Goal: Book appointment/travel/reservation

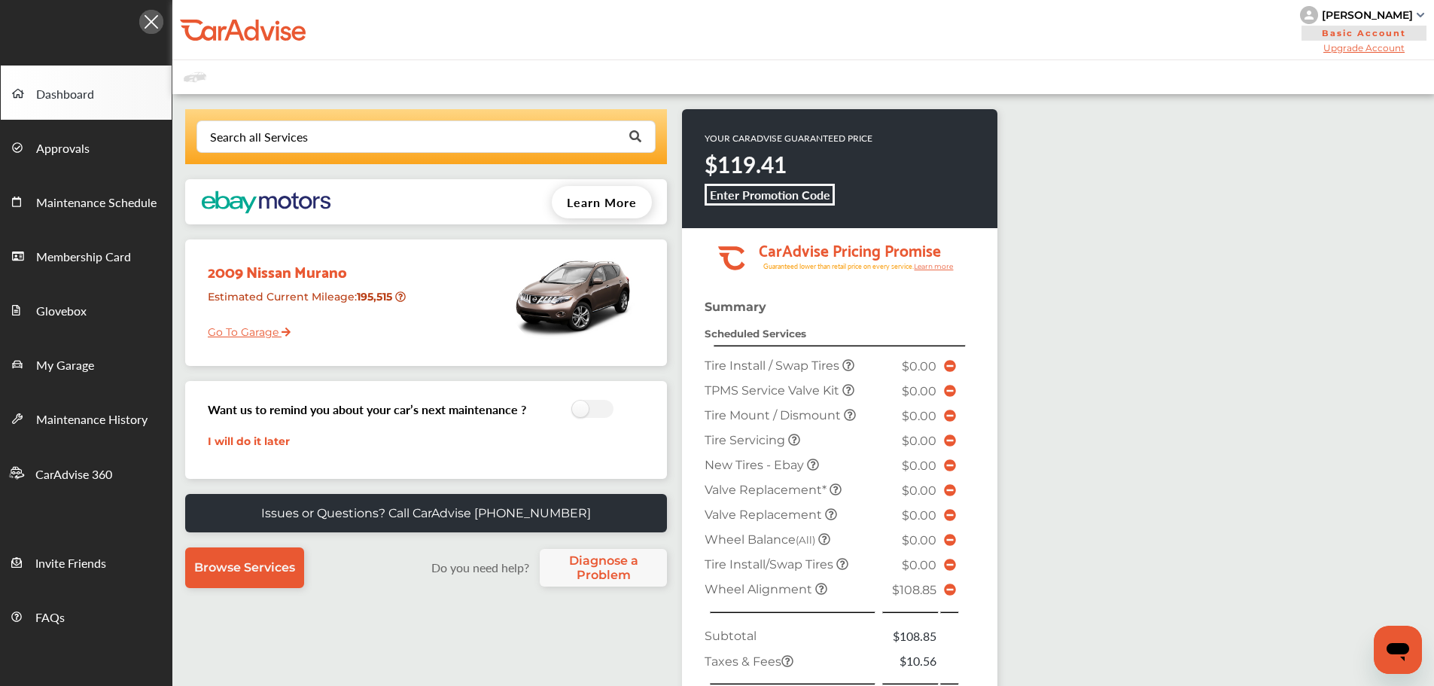
scroll to position [347, 0]
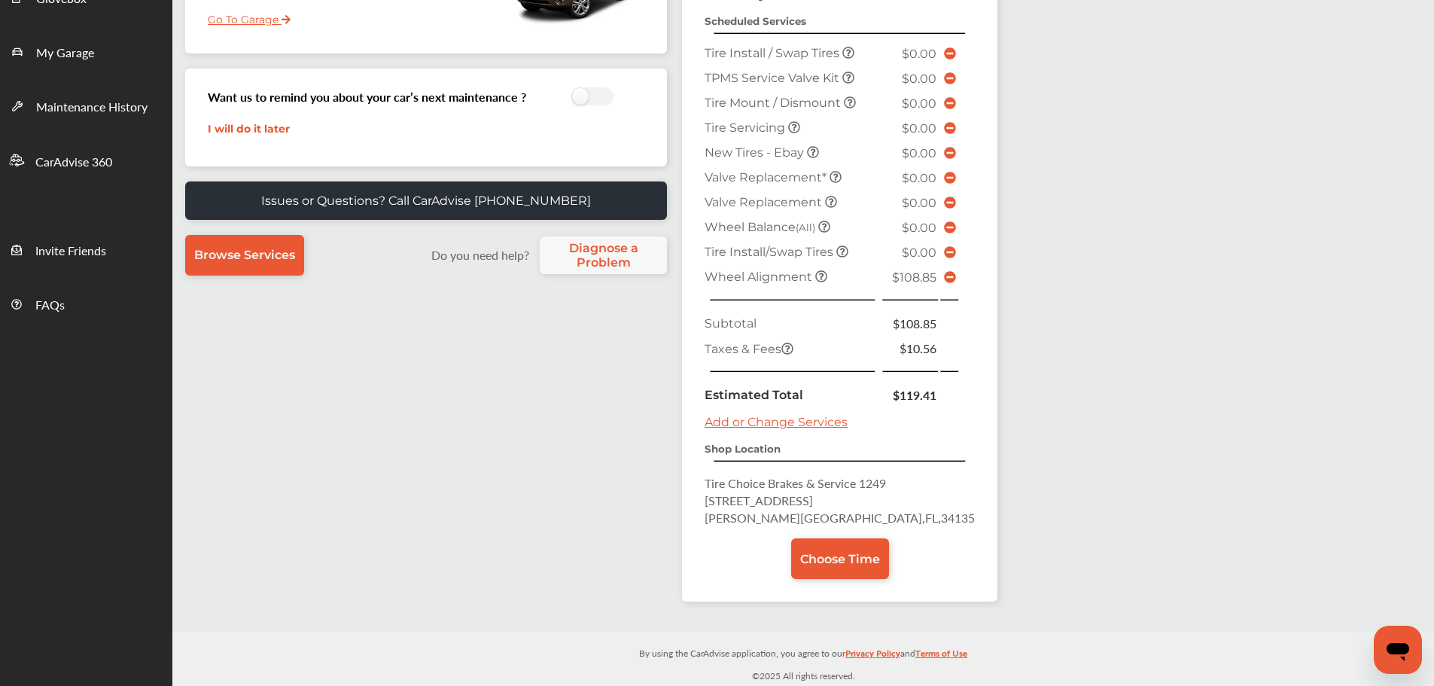
click at [944, 279] on icon at bounding box center [950, 277] width 12 height 12
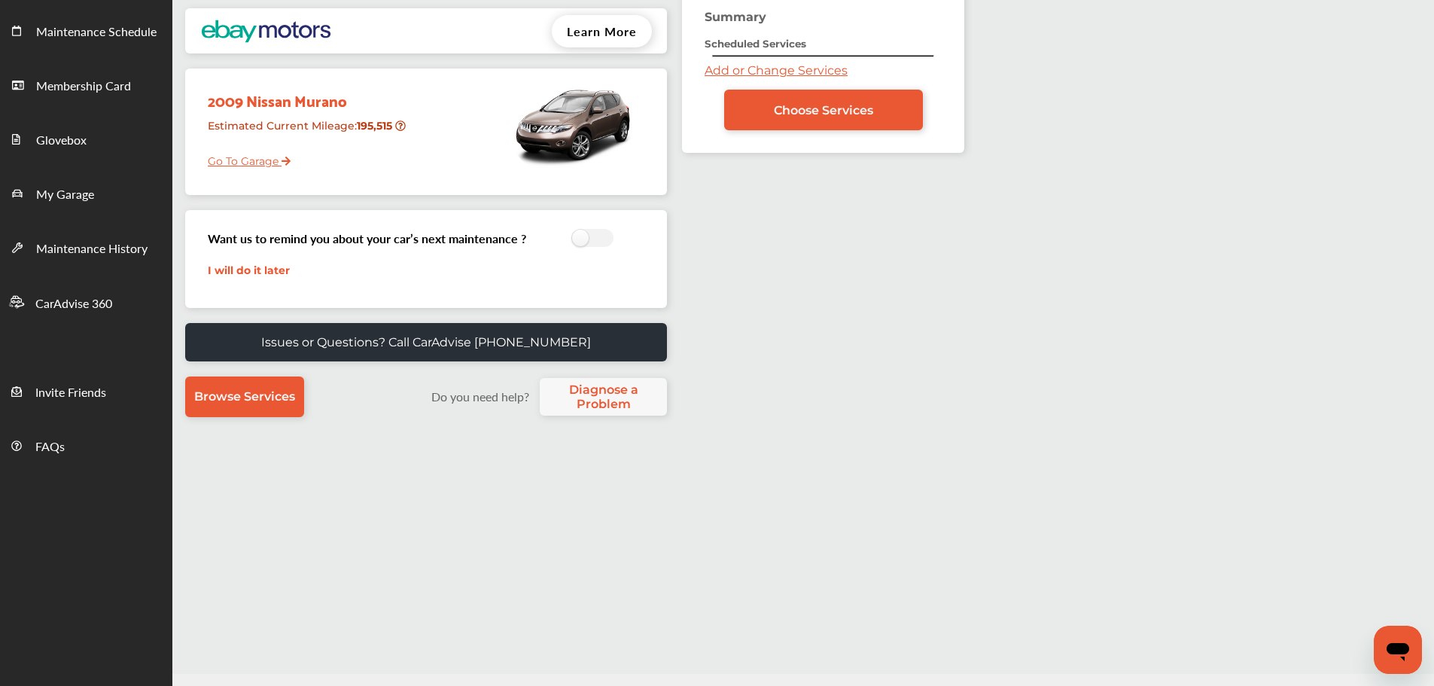
scroll to position [0, 0]
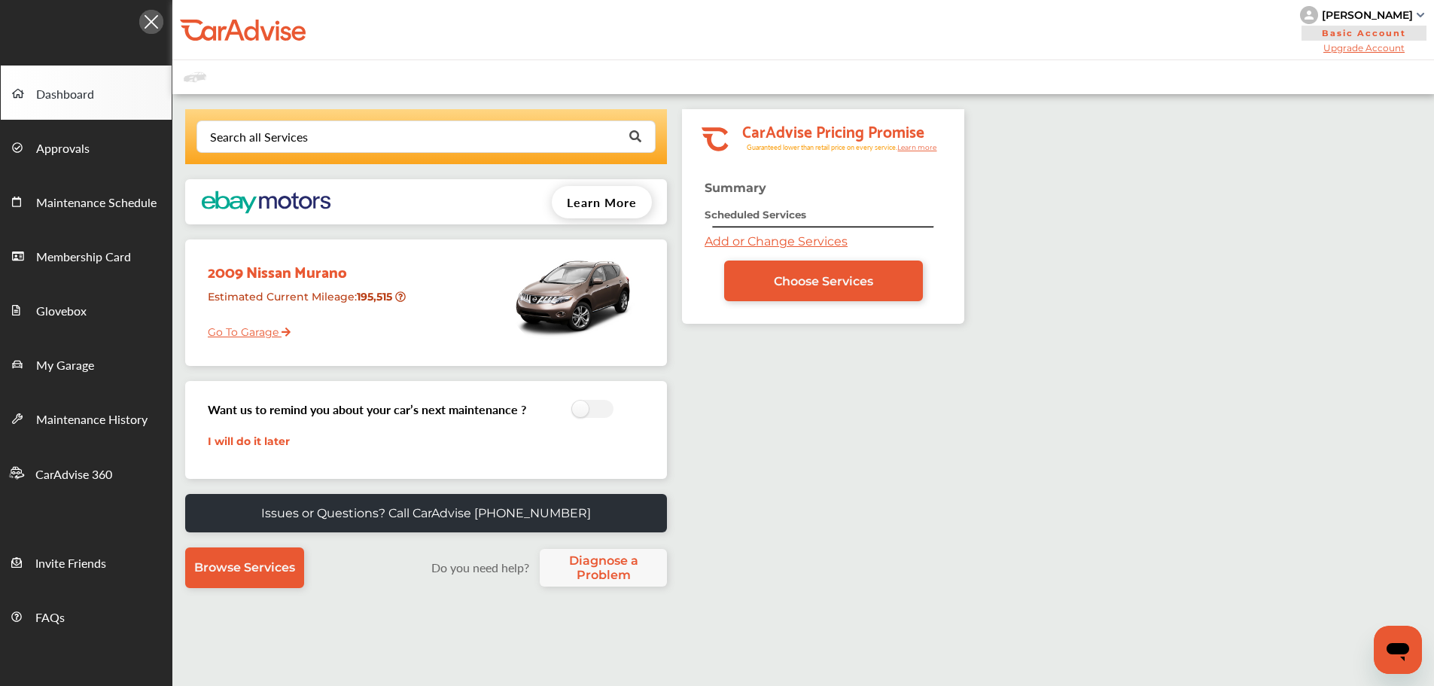
click at [118, 364] on link "My Garage" at bounding box center [86, 364] width 171 height 54
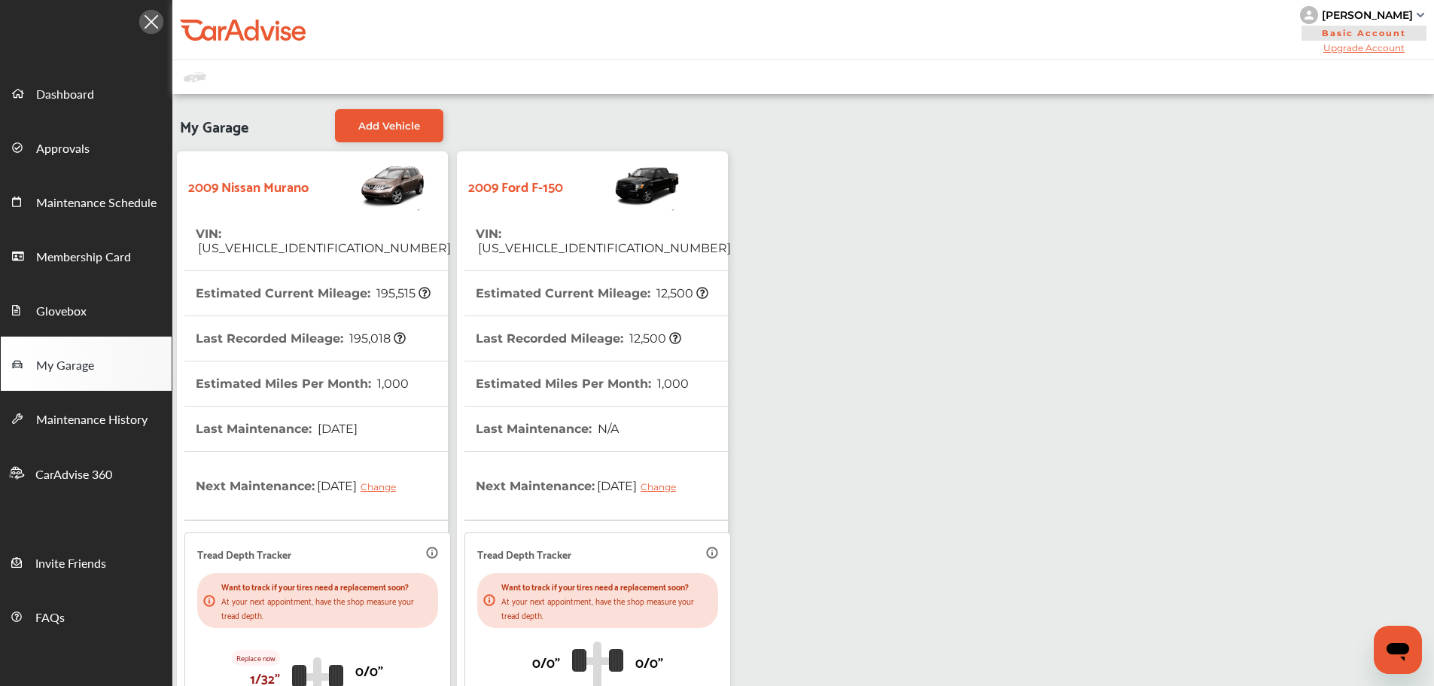
click at [588, 364] on th "Estimated Miles Per Month : 1,000" at bounding box center [582, 383] width 213 height 44
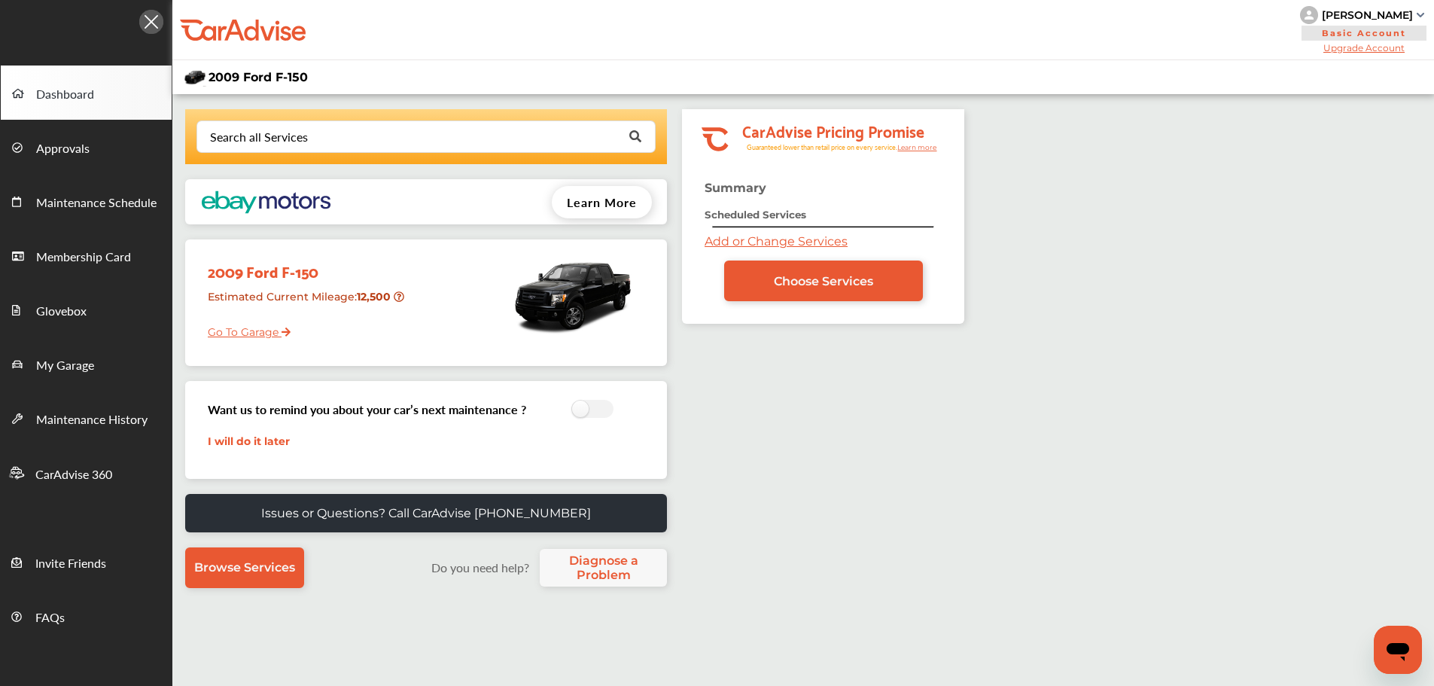
click at [830, 297] on link "Choose Services" at bounding box center [823, 281] width 199 height 41
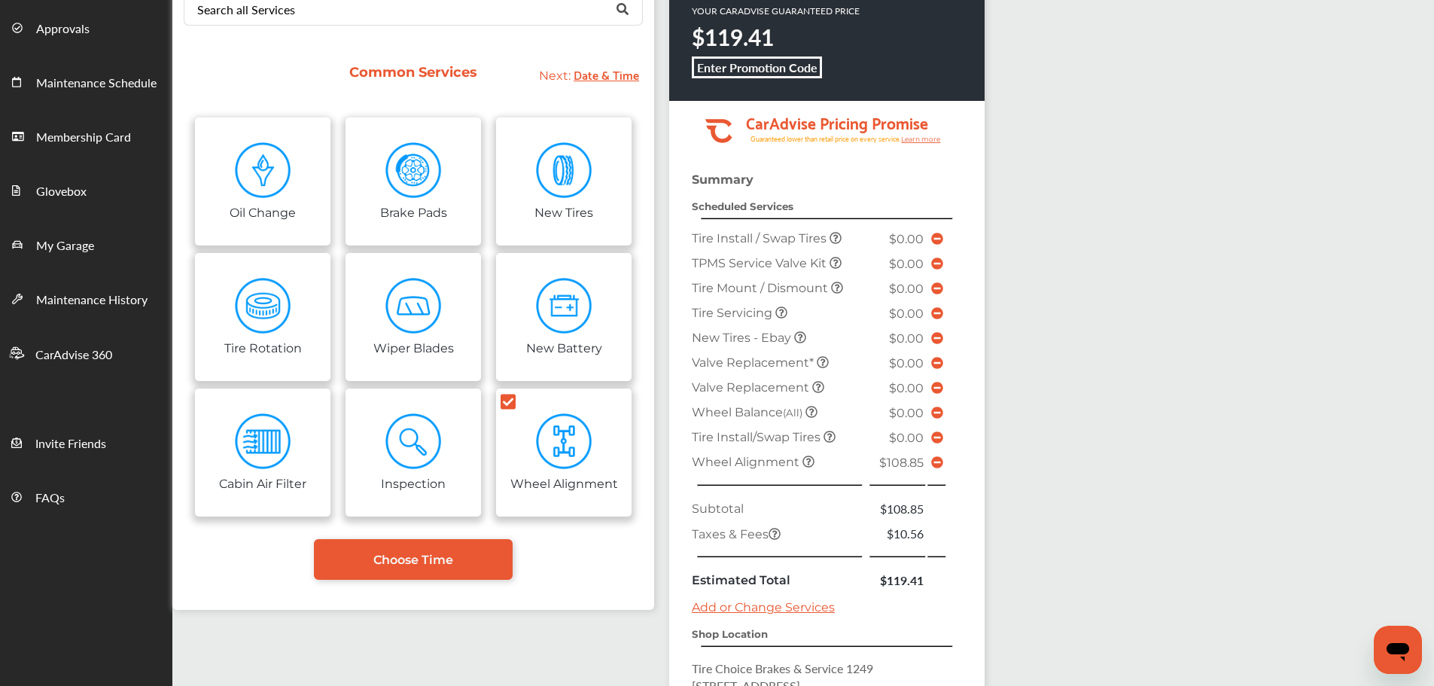
scroll to position [331, 0]
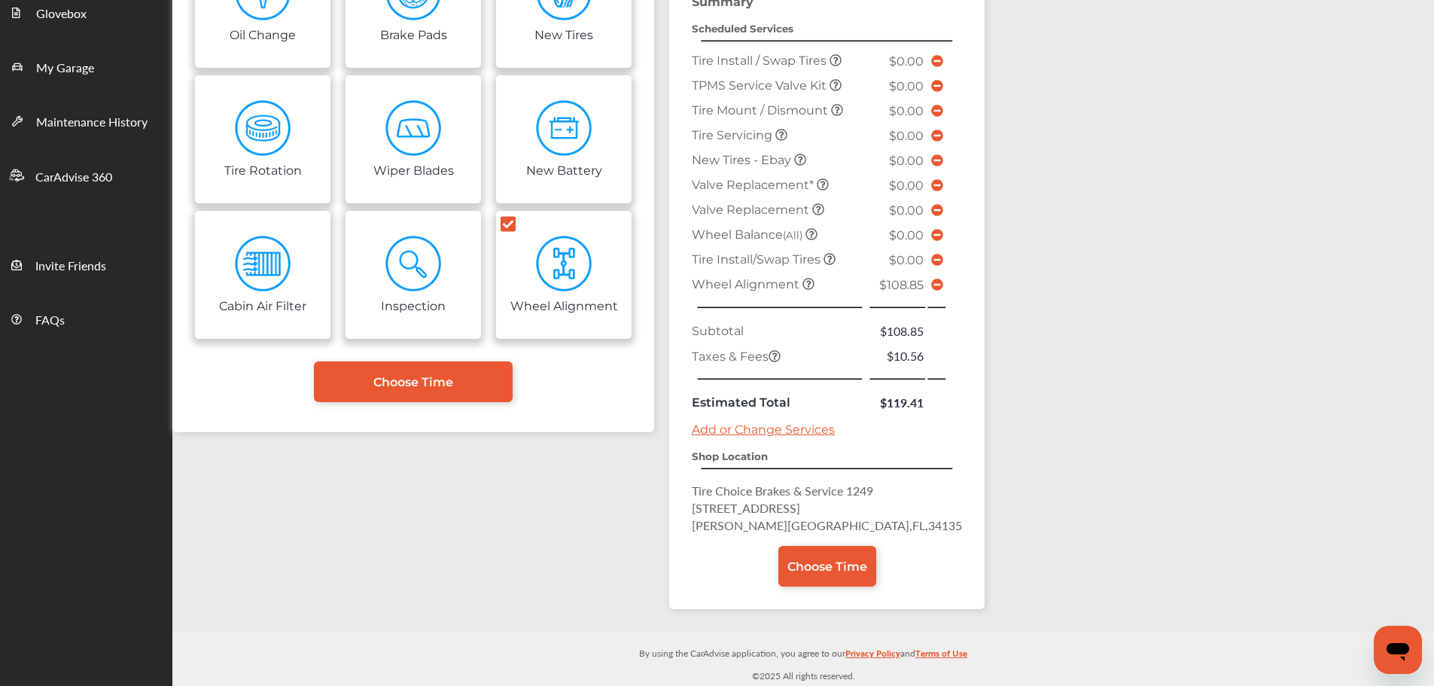
click at [931, 285] on icon at bounding box center [937, 285] width 12 height 12
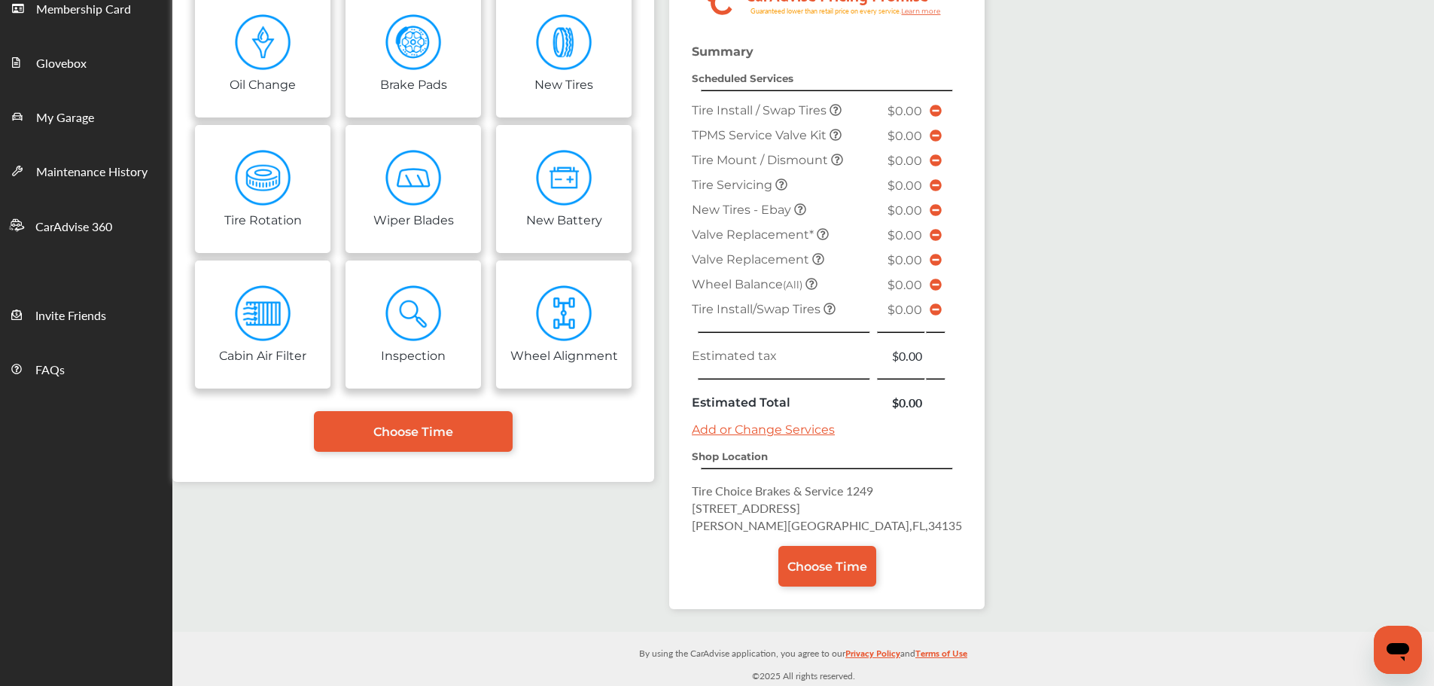
click at [802, 574] on link "Choose Time" at bounding box center [828, 566] width 98 height 41
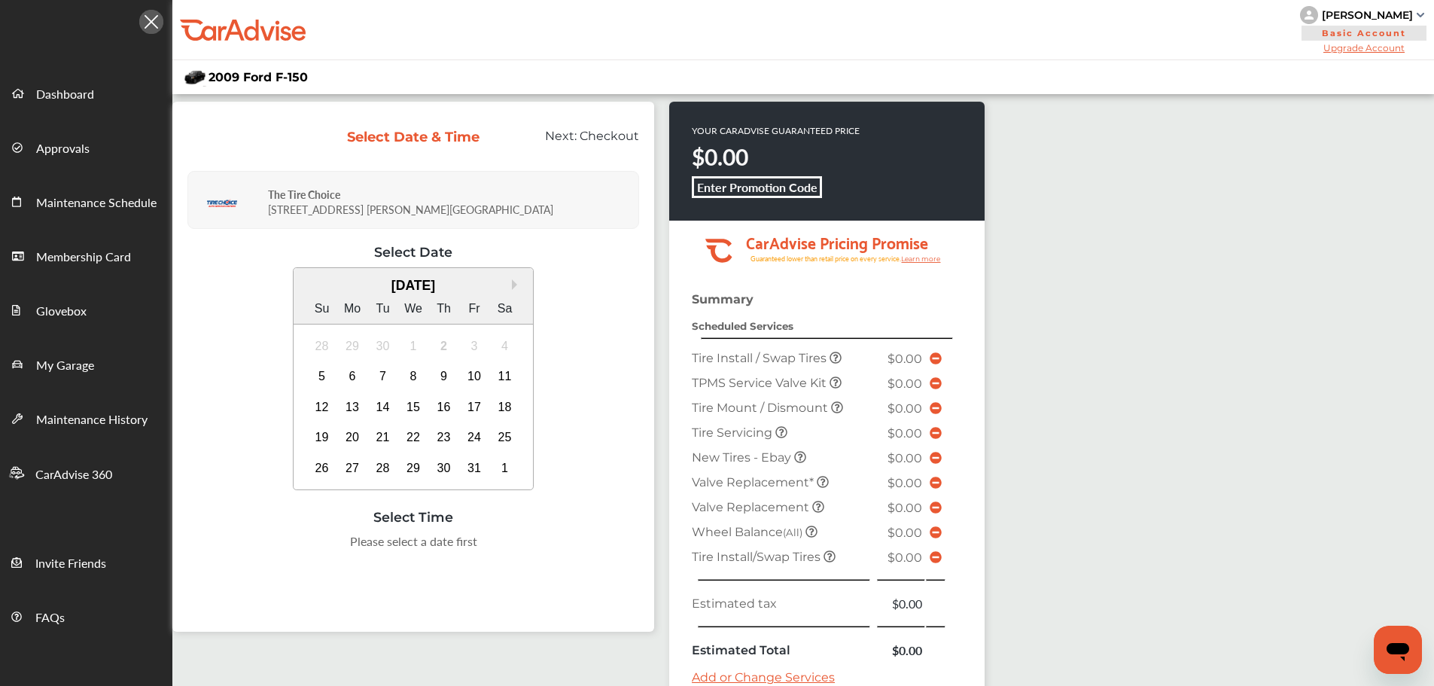
click at [316, 375] on div "5" at bounding box center [322, 376] width 24 height 24
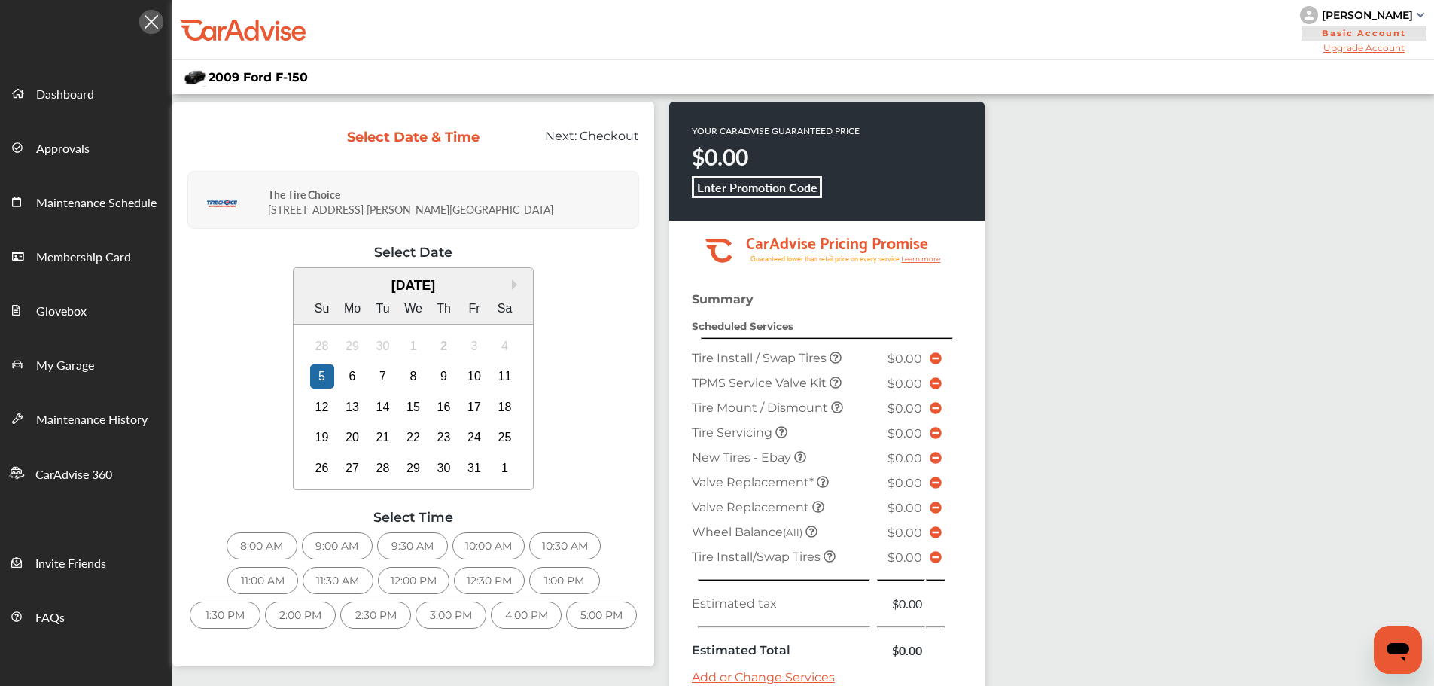
click at [352, 375] on div "6" at bounding box center [352, 376] width 24 height 24
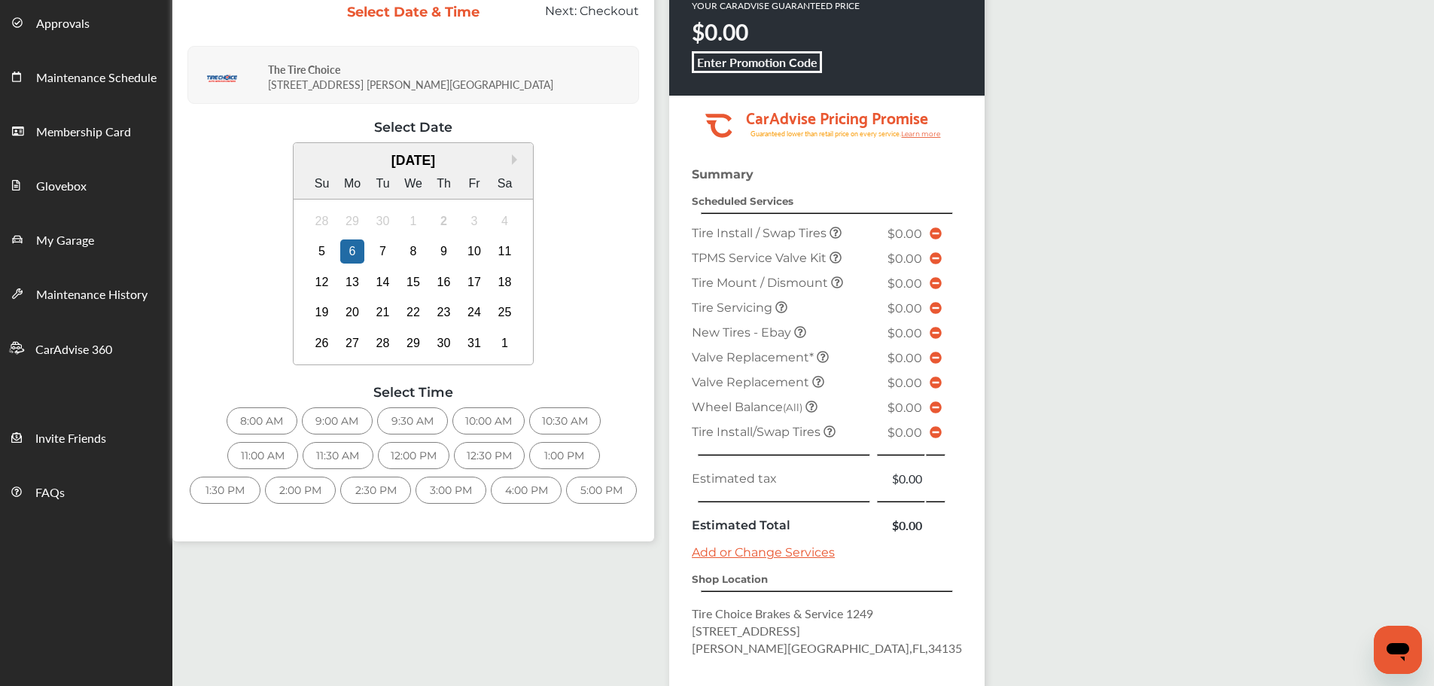
scroll to position [207, 0]
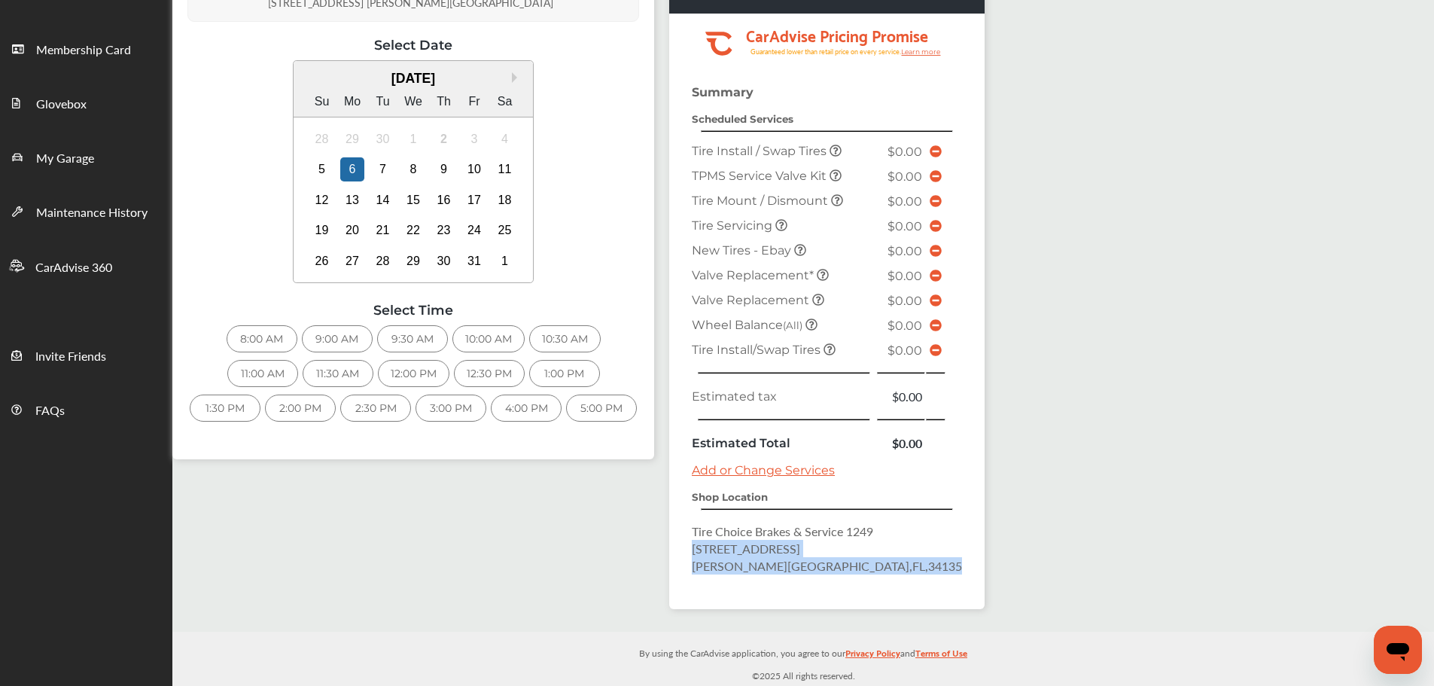
drag, startPoint x: 844, startPoint y: 560, endPoint x: 689, endPoint y: 547, distance: 155.6
click at [689, 547] on div "Summary Scheduled Services Tire Install / Swap Tires $0.00 TPMS Service Valve K…" at bounding box center [826, 347] width 315 height 524
click at [312, 165] on div "5" at bounding box center [322, 169] width 24 height 24
click at [474, 338] on div "10:00 AM" at bounding box center [489, 338] width 72 height 27
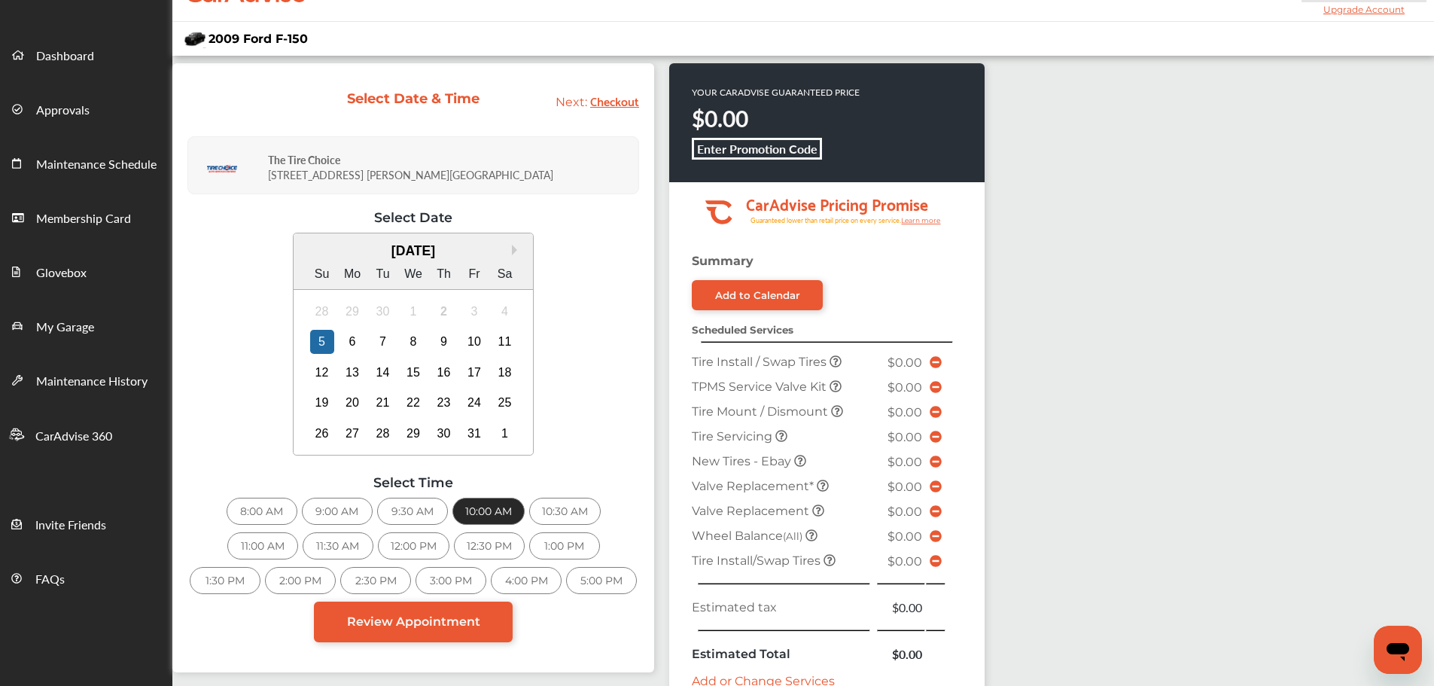
scroll to position [20, 0]
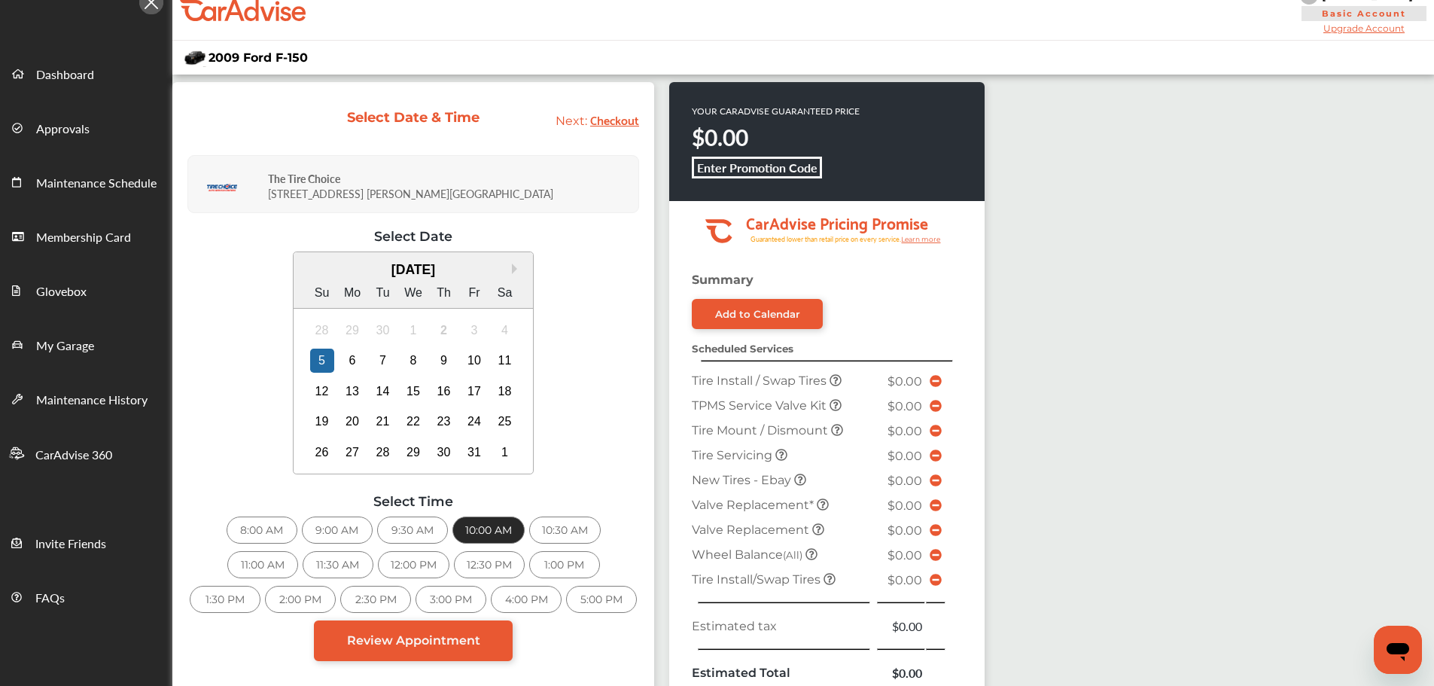
click at [417, 629] on link "Review Appointment" at bounding box center [413, 640] width 199 height 41
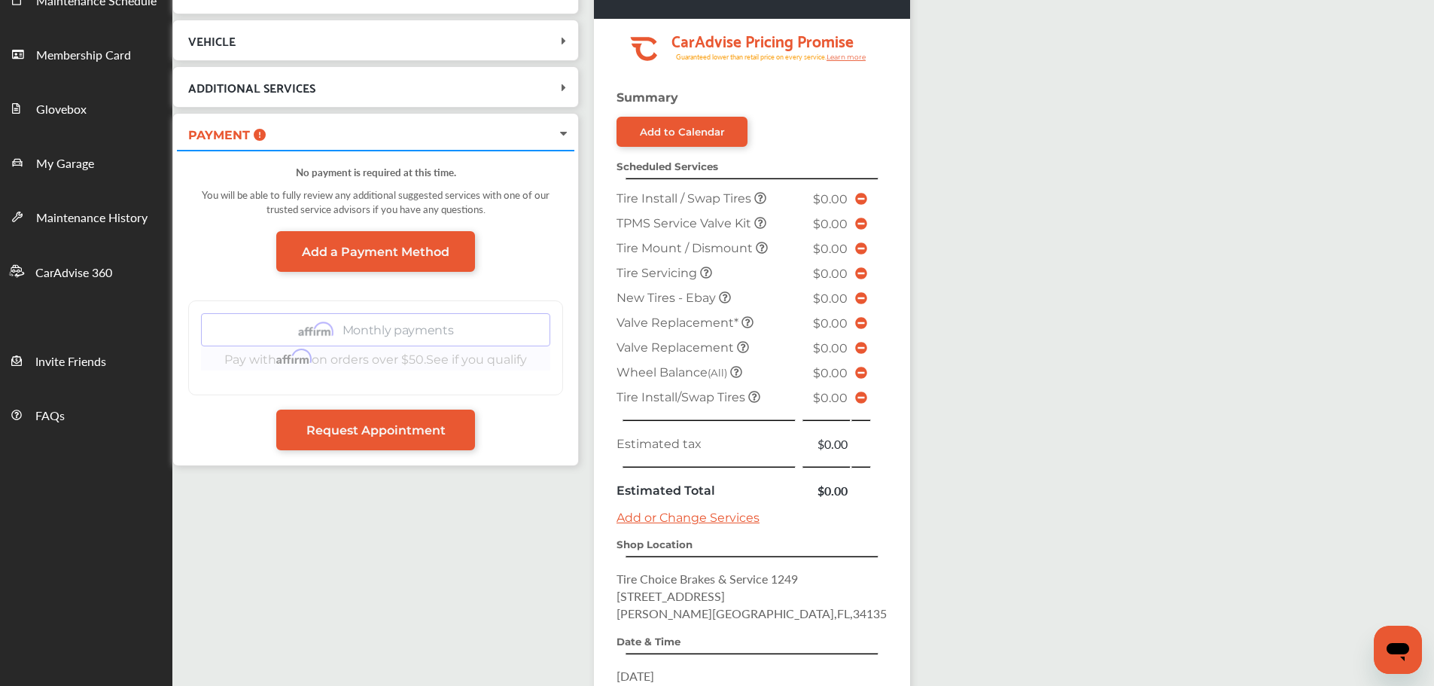
scroll to position [396, 0]
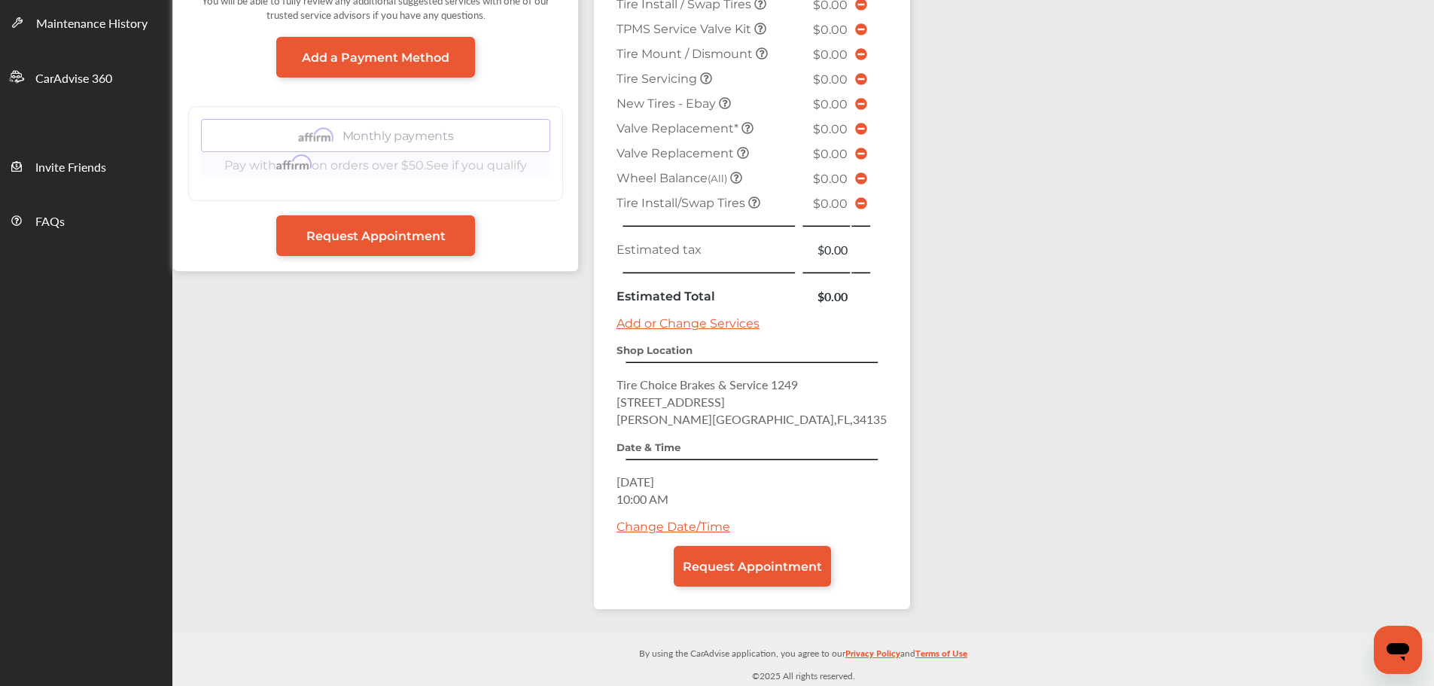
click at [697, 574] on link "Request Appointment" at bounding box center [752, 566] width 157 height 41
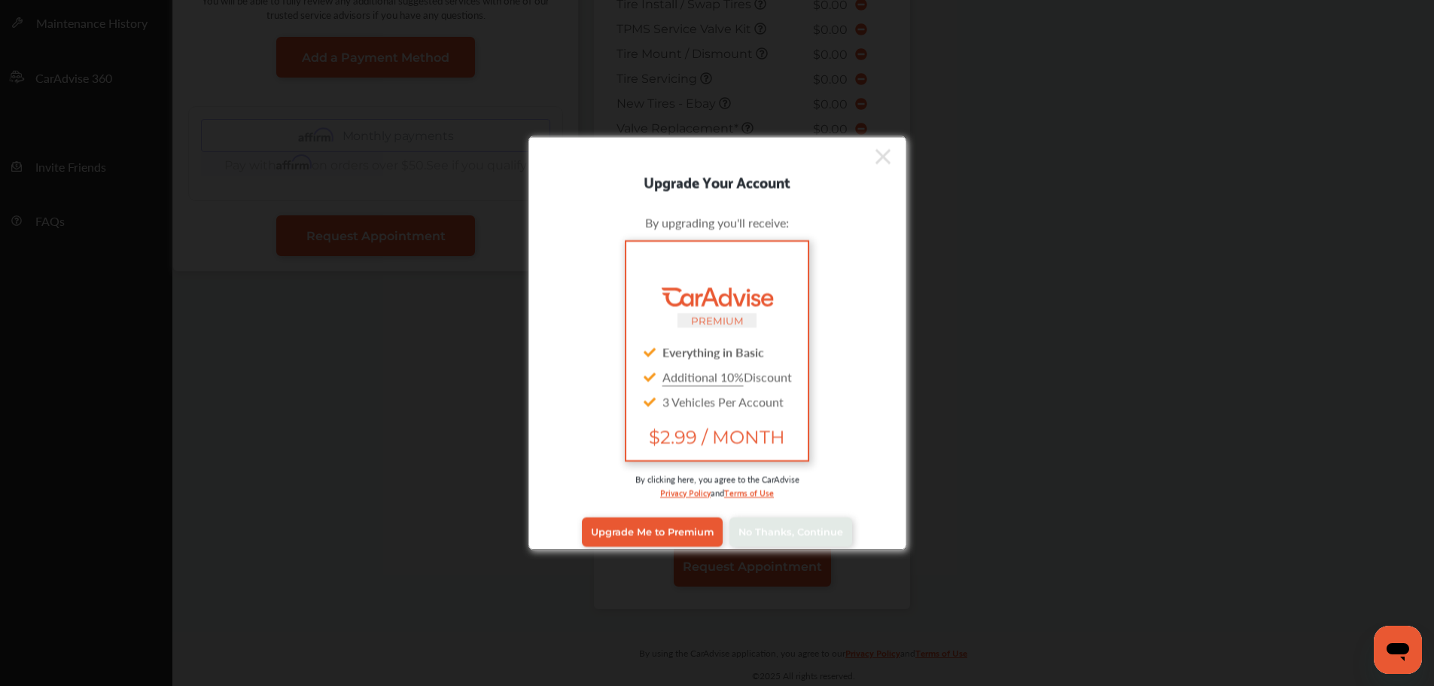
click at [758, 546] on div "Upgrade Me to Premium No Thanks, Continue" at bounding box center [717, 531] width 355 height 60
click at [757, 538] on link "No Thanks, Continue" at bounding box center [791, 531] width 123 height 29
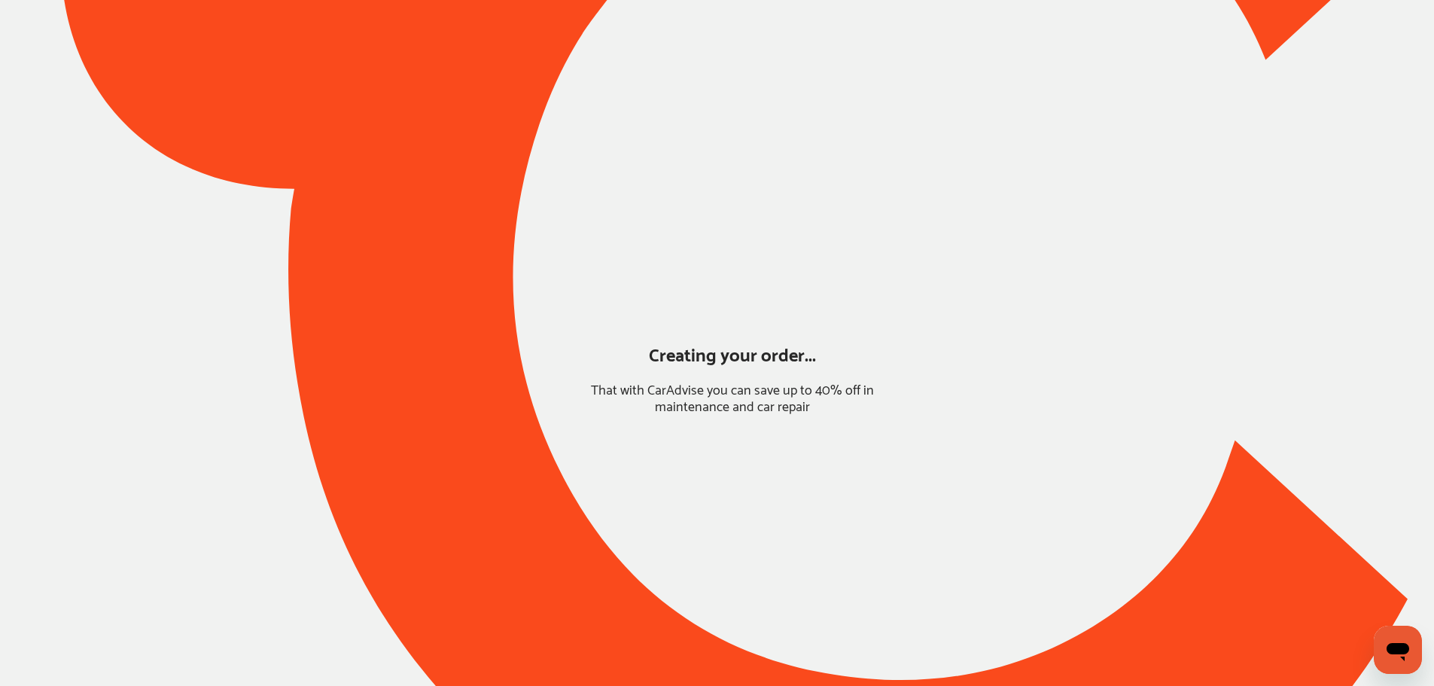
scroll to position [0, 0]
